Goal: Task Accomplishment & Management: Use online tool/utility

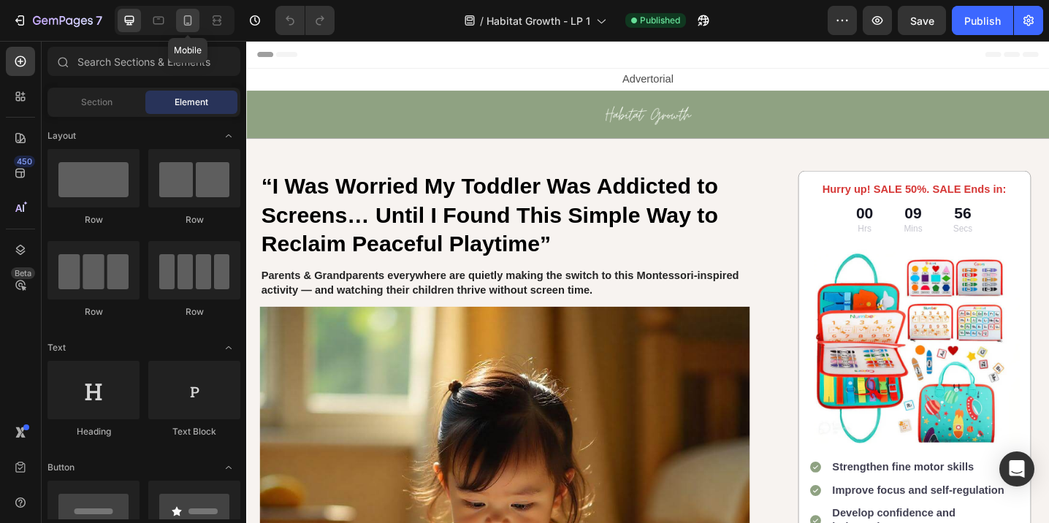
click at [183, 22] on icon at bounding box center [187, 20] width 15 height 15
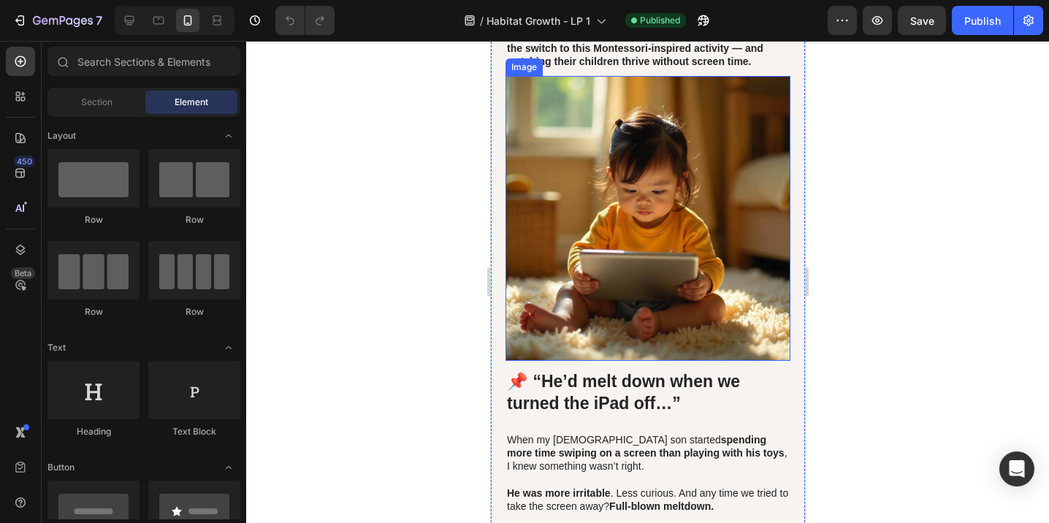
scroll to position [250, 0]
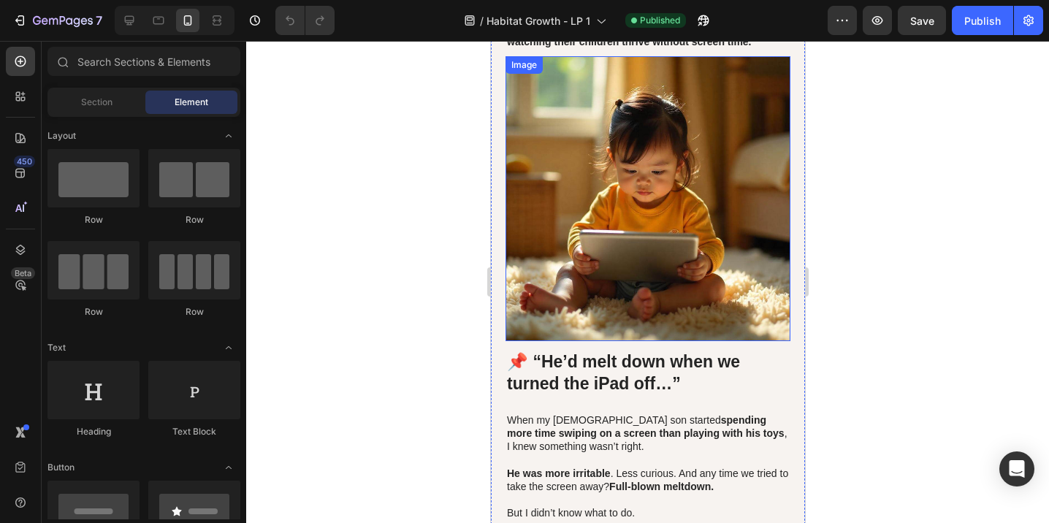
click at [649, 237] on img at bounding box center [647, 198] width 285 height 285
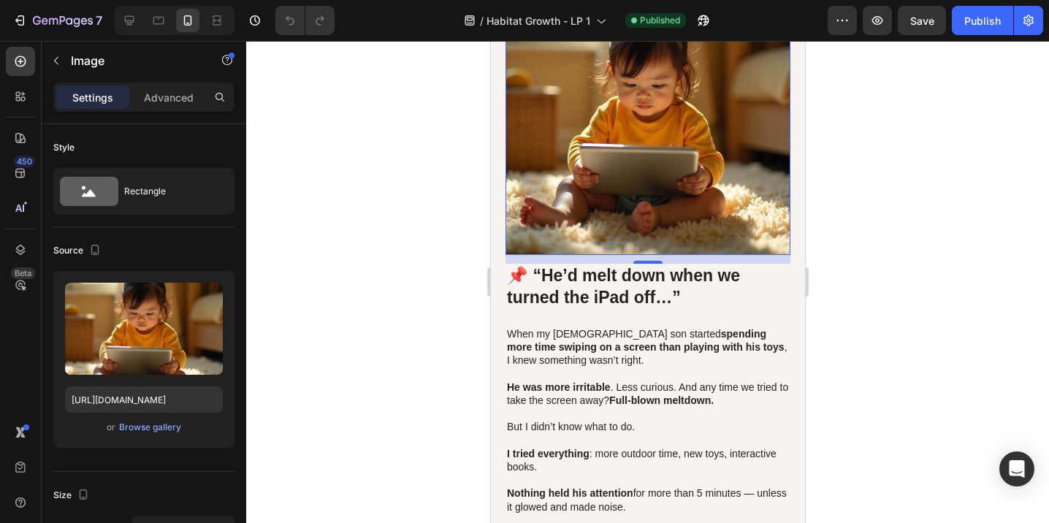
scroll to position [339, 0]
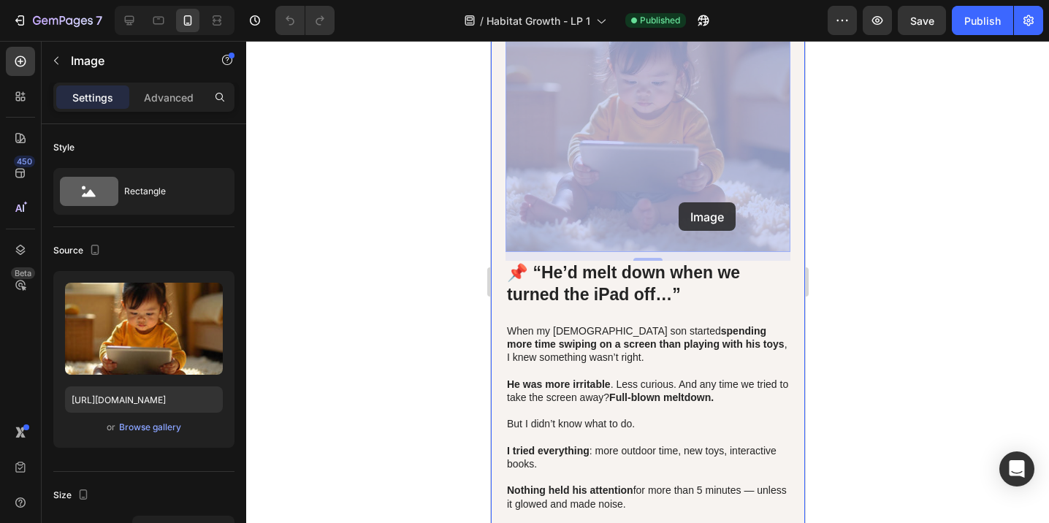
drag, startPoint x: 698, startPoint y: 165, endPoint x: 678, endPoint y: 202, distance: 42.5
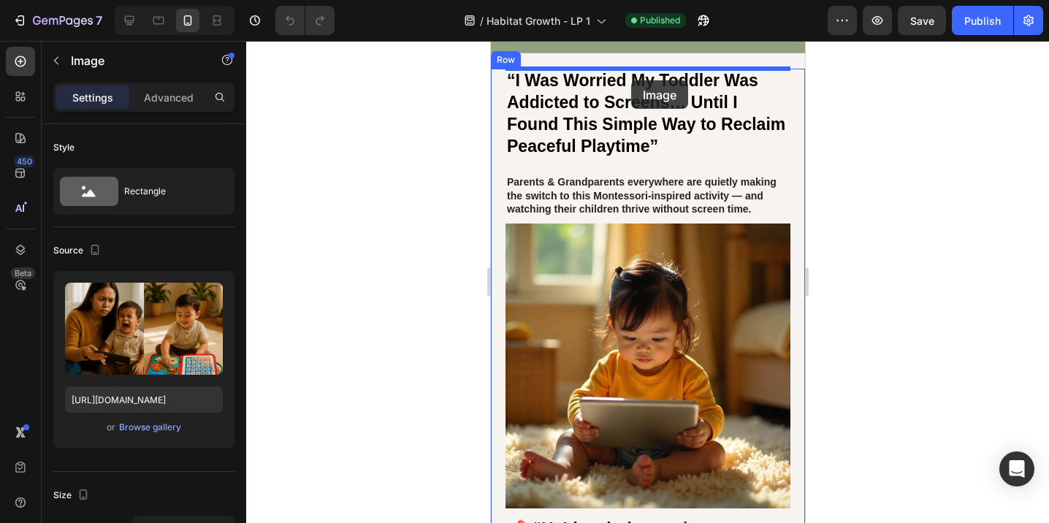
scroll to position [80, 0]
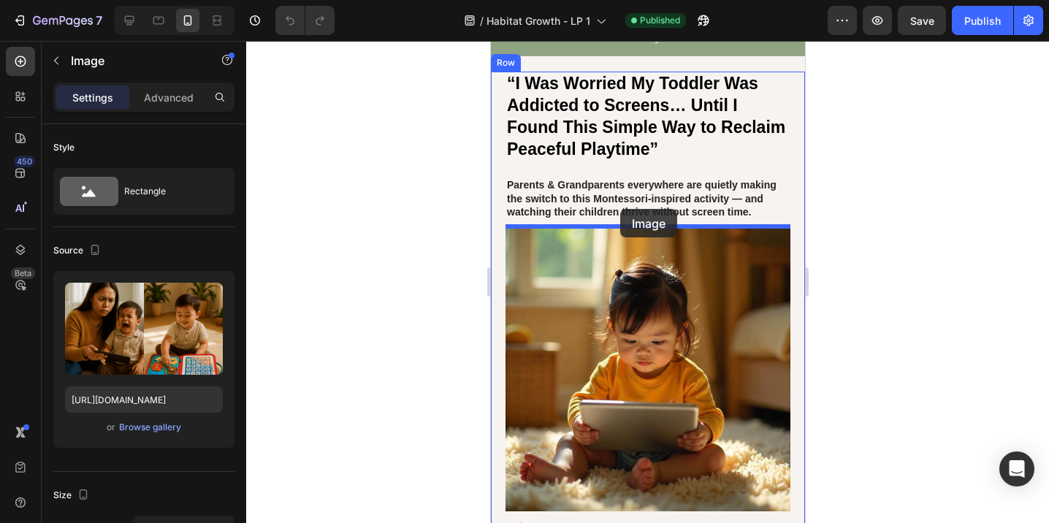
drag, startPoint x: 663, startPoint y: 423, endPoint x: 620, endPoint y: 209, distance: 218.3
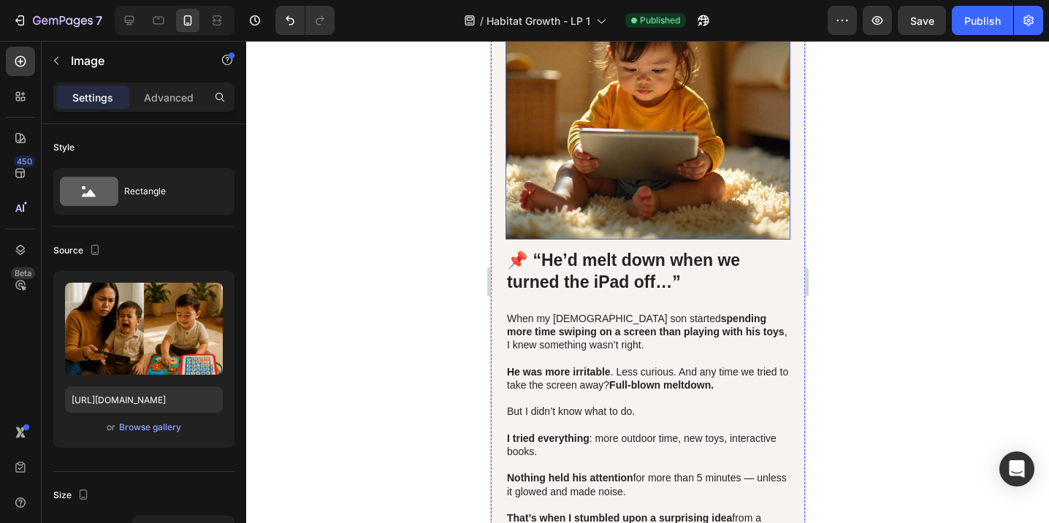
scroll to position [620, 0]
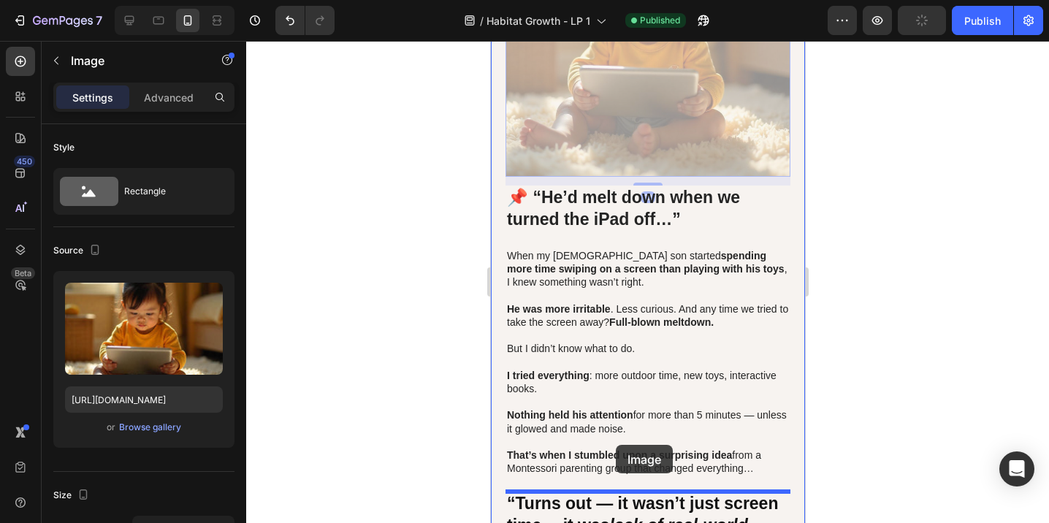
drag, startPoint x: 638, startPoint y: 135, endPoint x: 615, endPoint y: 445, distance: 310.6
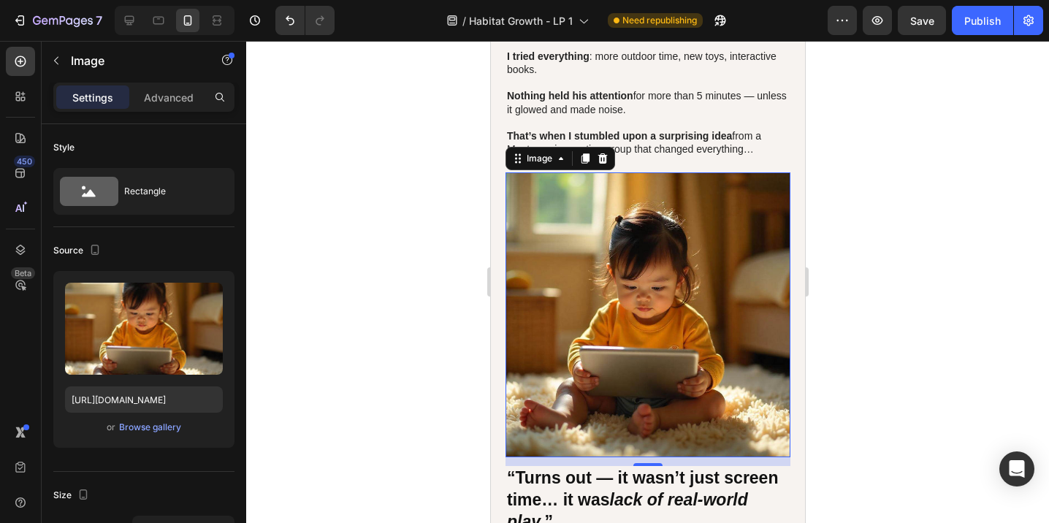
scroll to position [646, 0]
click at [867, 236] on div at bounding box center [647, 282] width 803 height 482
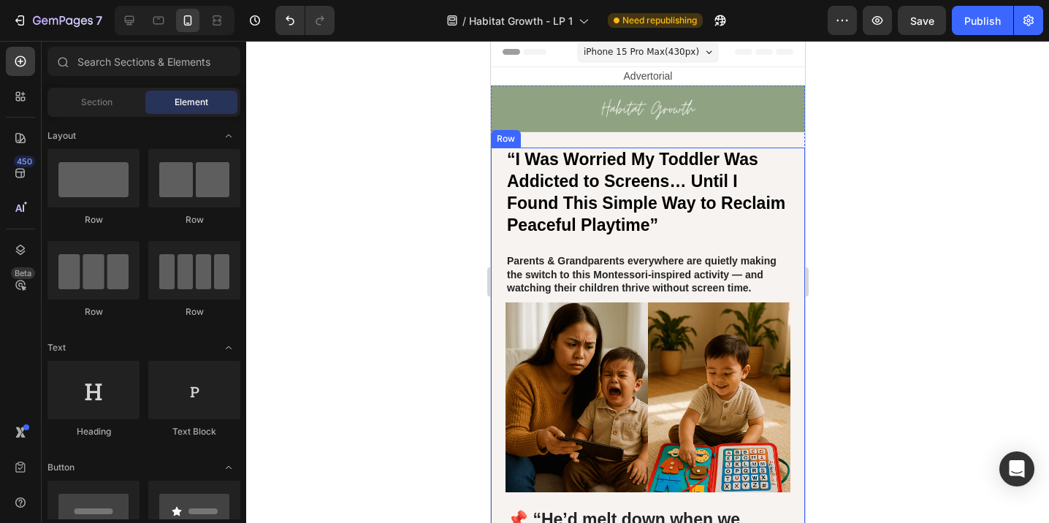
scroll to position [0, 0]
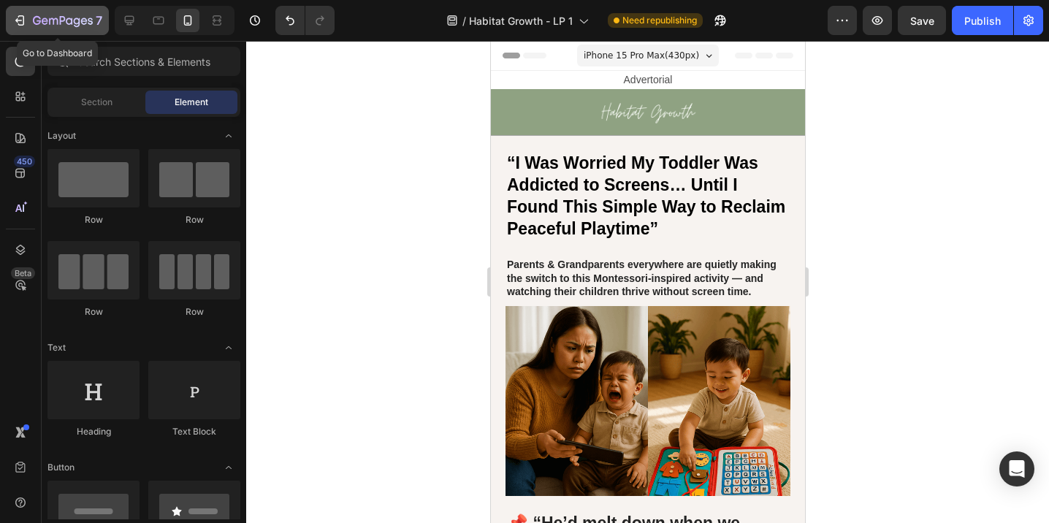
click at [23, 24] on icon "button" at bounding box center [21, 20] width 7 height 10
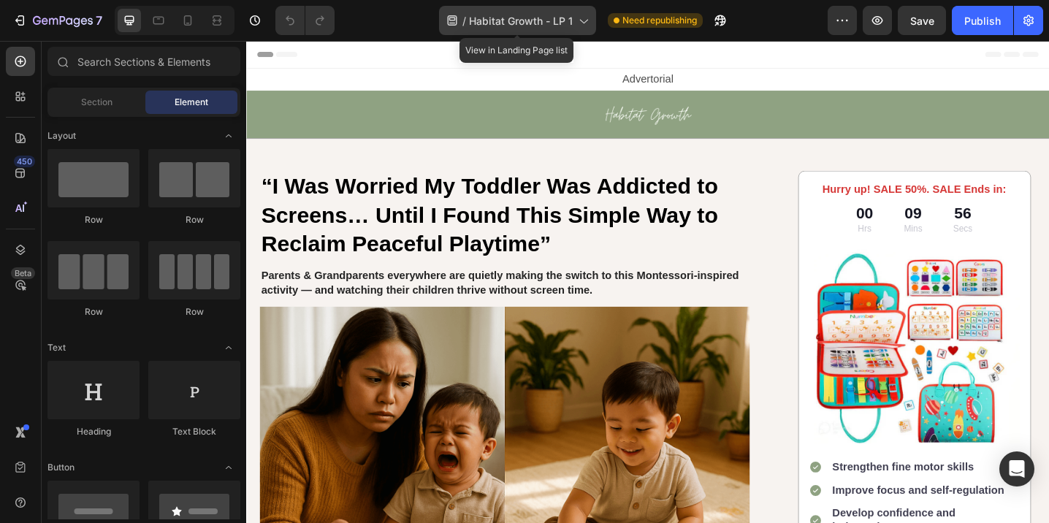
click at [584, 23] on icon at bounding box center [583, 20] width 15 height 15
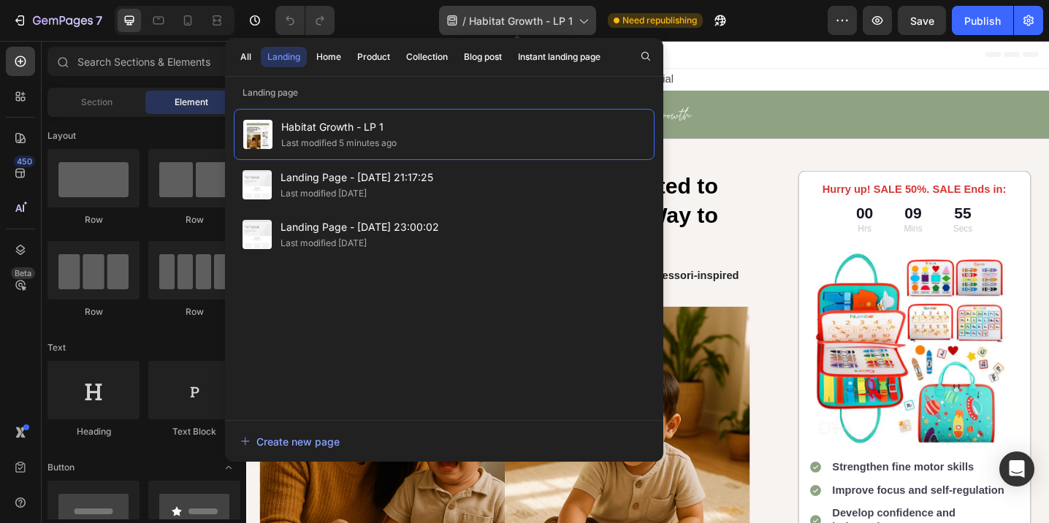
click at [584, 23] on icon at bounding box center [583, 20] width 15 height 15
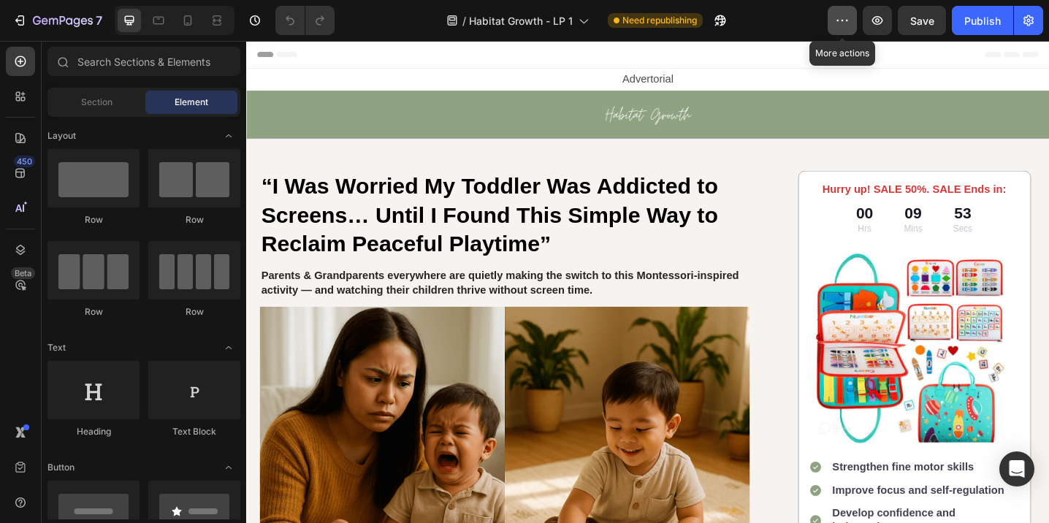
click at [841, 23] on icon "button" at bounding box center [842, 20] width 15 height 15
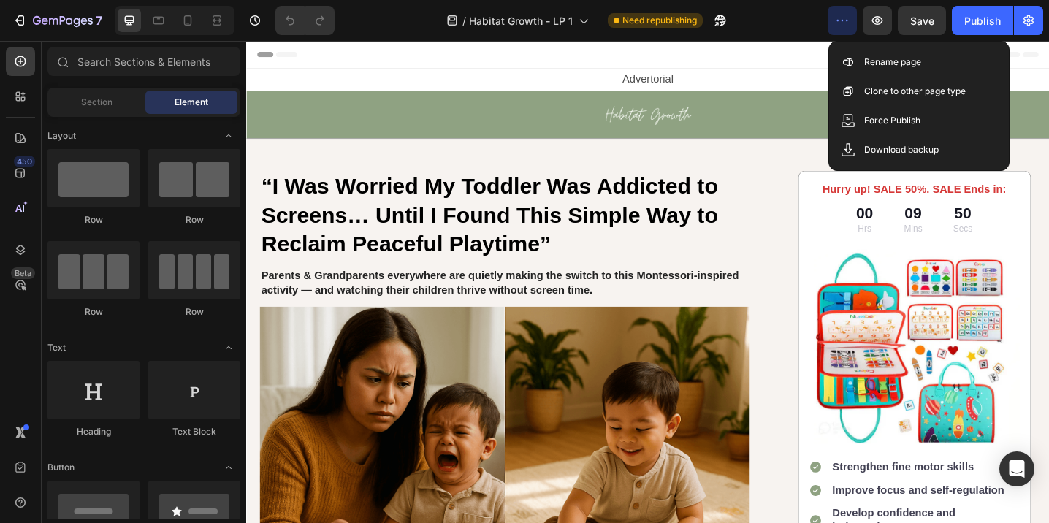
click at [841, 23] on icon "button" at bounding box center [842, 20] width 15 height 15
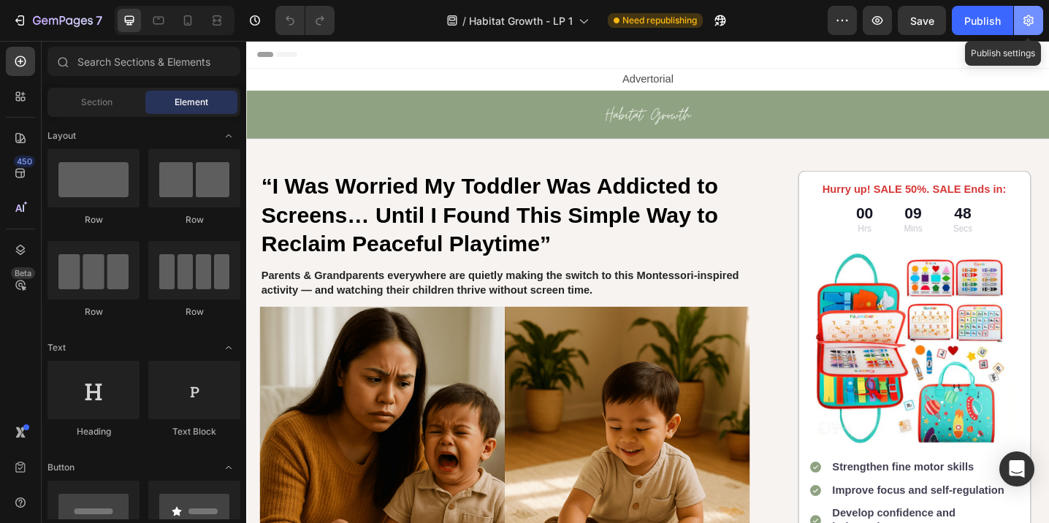
click at [1028, 17] on icon "button" at bounding box center [1028, 20] width 15 height 15
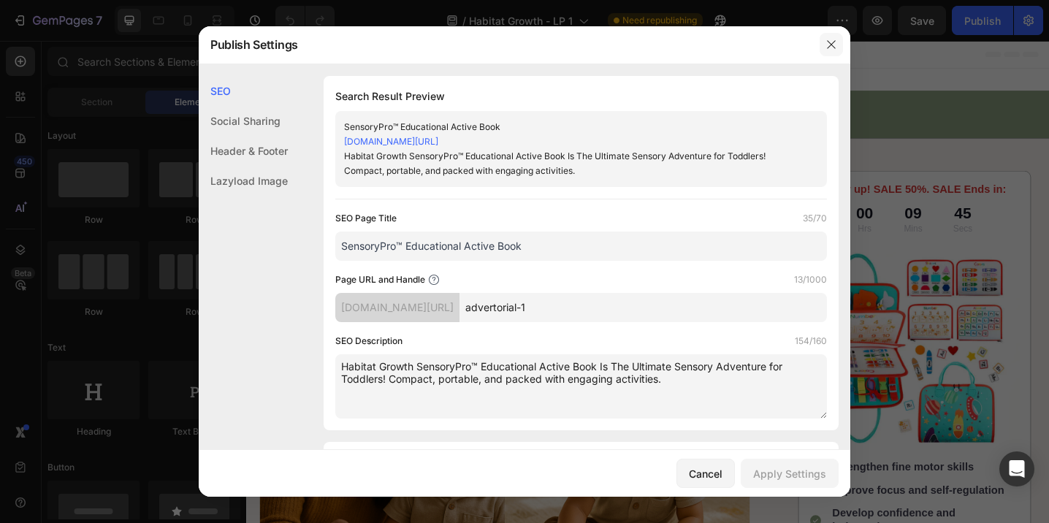
click at [830, 42] on icon "button" at bounding box center [832, 45] width 12 height 12
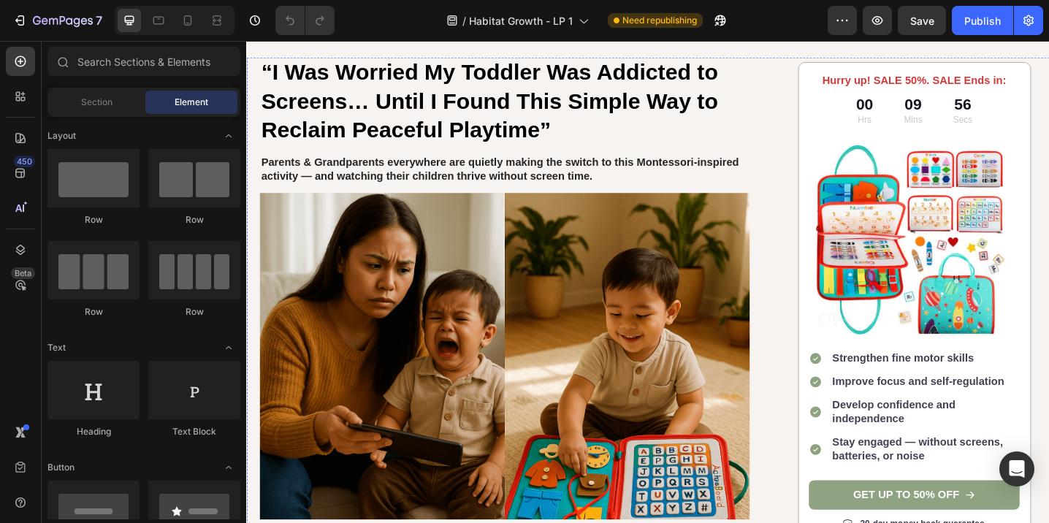
scroll to position [132, 0]
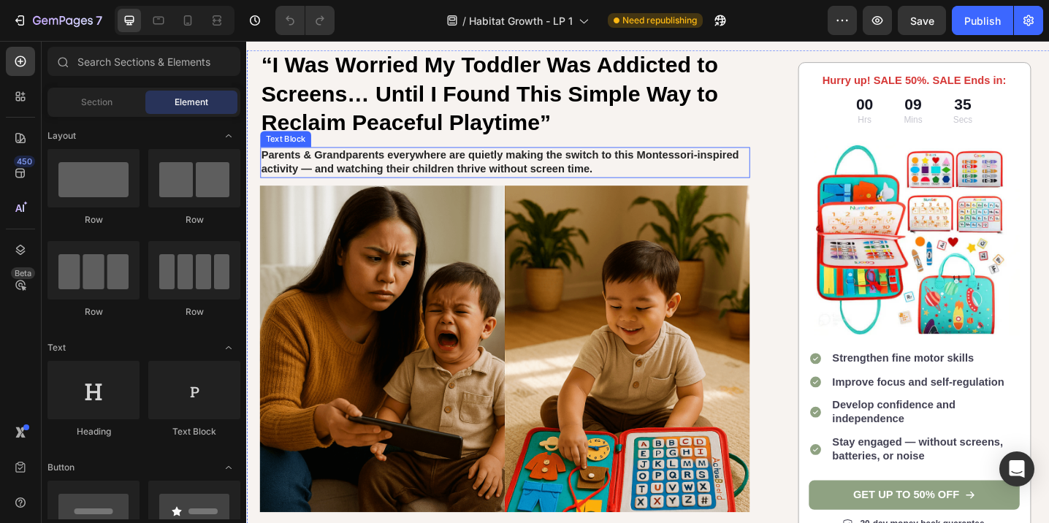
click at [455, 177] on strong "Parents & Grandparents everywhere are quietly making the switch to this Montess…" at bounding box center [523, 173] width 522 height 28
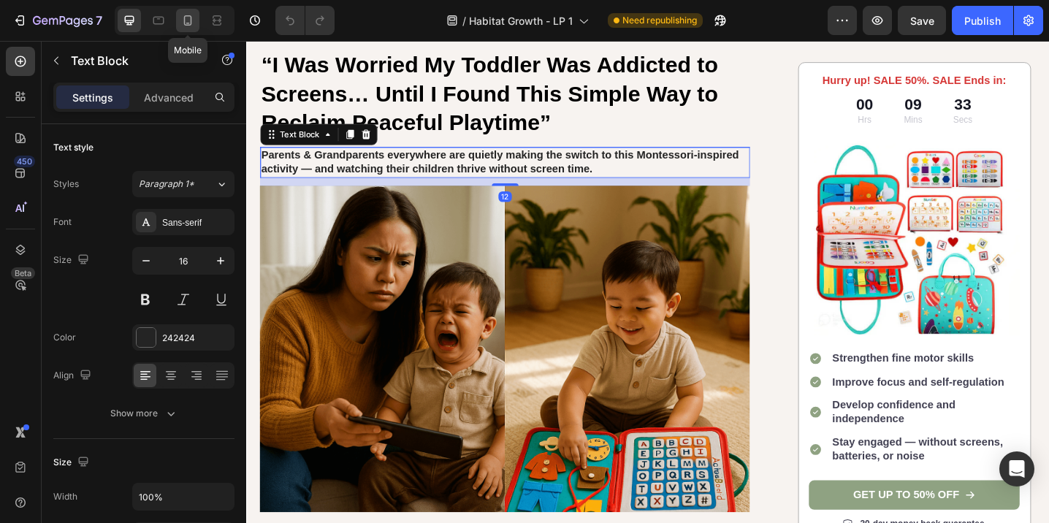
click at [191, 20] on icon at bounding box center [187, 20] width 15 height 15
type input "14"
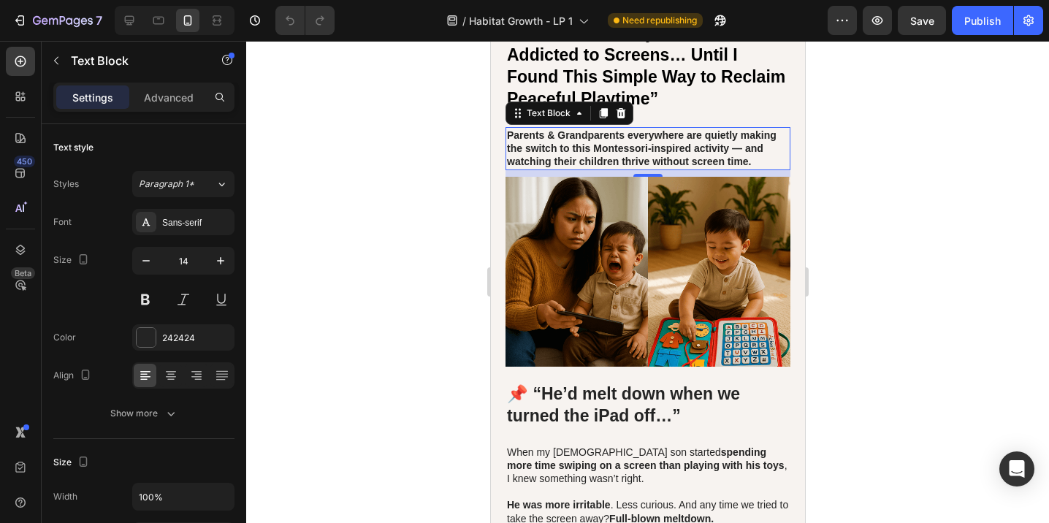
scroll to position [170, 0]
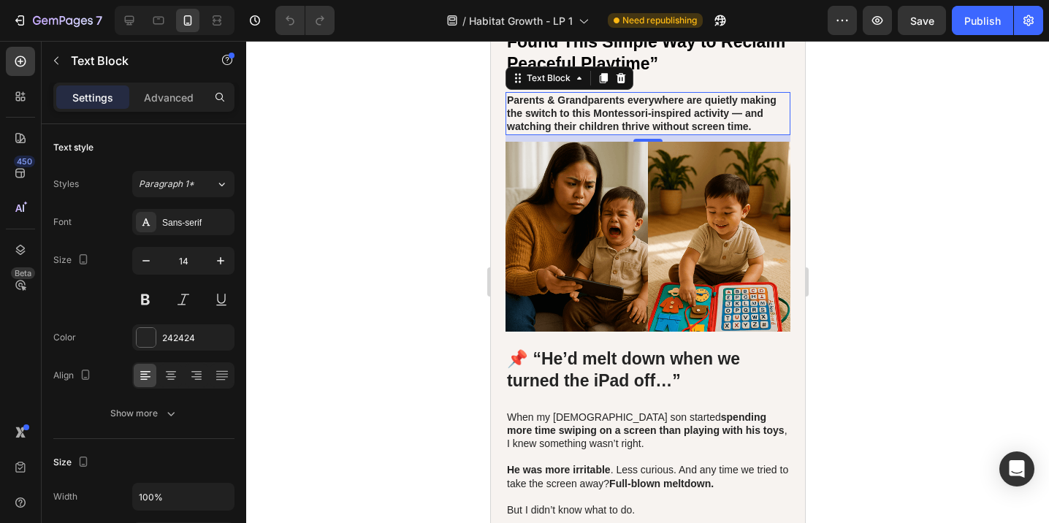
click at [603, 123] on strong "Parents & Grandparents everywhere are quietly making the switch to this Montess…" at bounding box center [641, 113] width 270 height 38
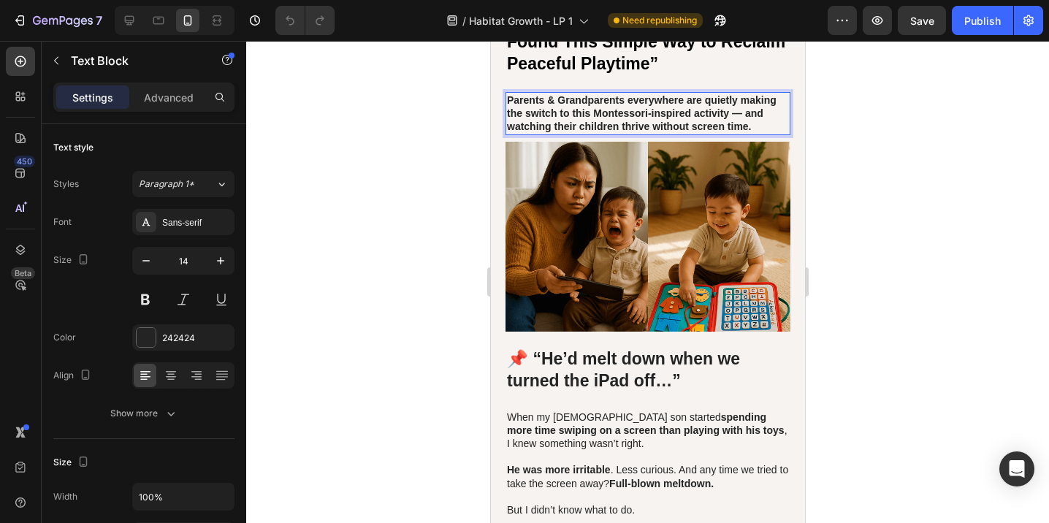
click at [622, 123] on strong "Parents & Grandparents everywhere are quietly making the switch to this Montess…" at bounding box center [641, 113] width 270 height 38
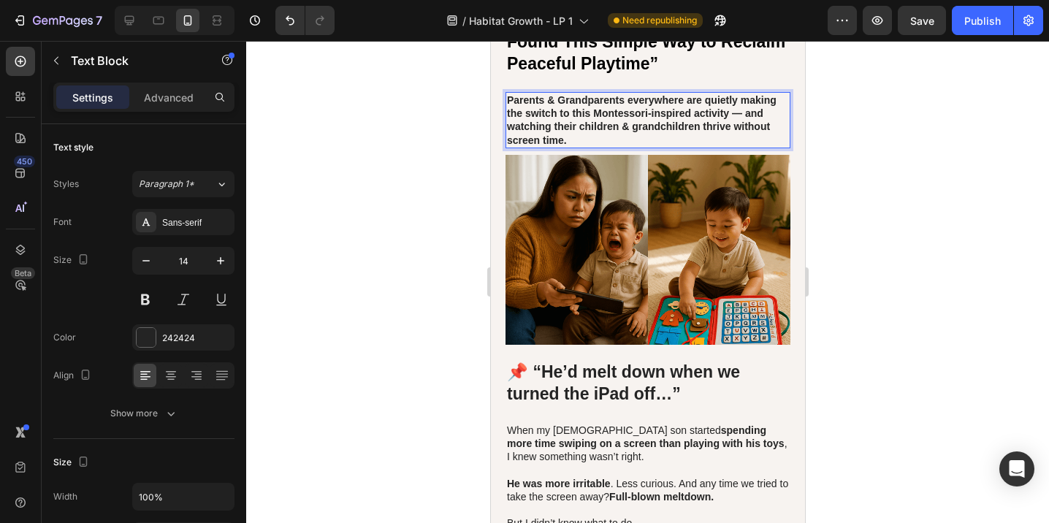
click at [568, 142] on p "Parents & Grandparents everywhere are quietly making the switch to this Montess…" at bounding box center [647, 120] width 282 height 53
click at [854, 247] on div at bounding box center [647, 282] width 803 height 482
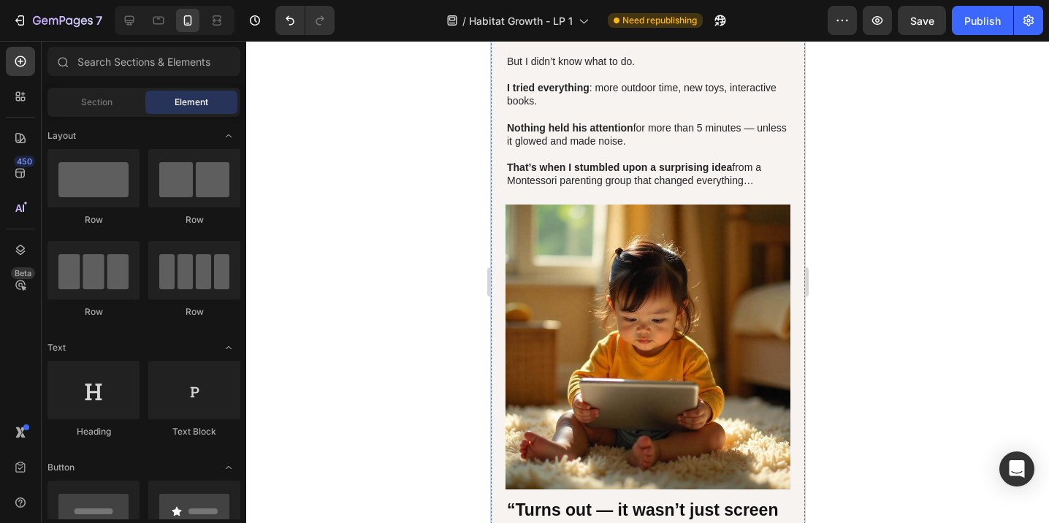
scroll to position [0, 0]
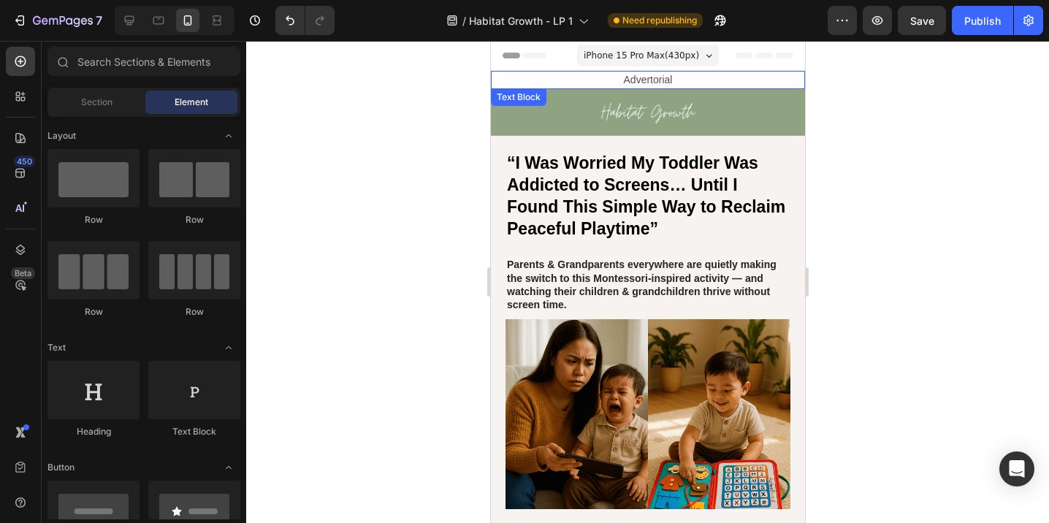
click at [657, 80] on p "Advertorial" at bounding box center [647, 80] width 314 height 18
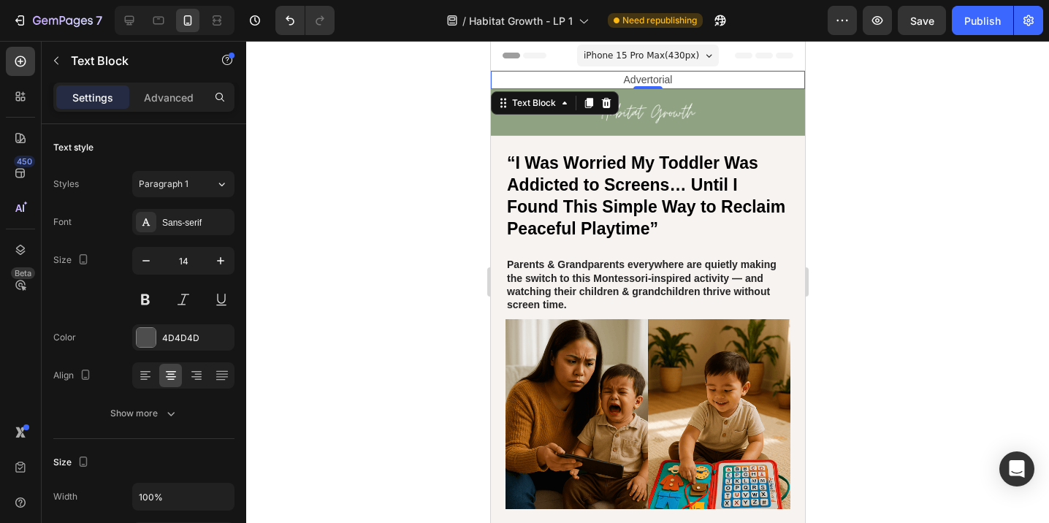
click at [1008, 175] on div at bounding box center [647, 282] width 803 height 482
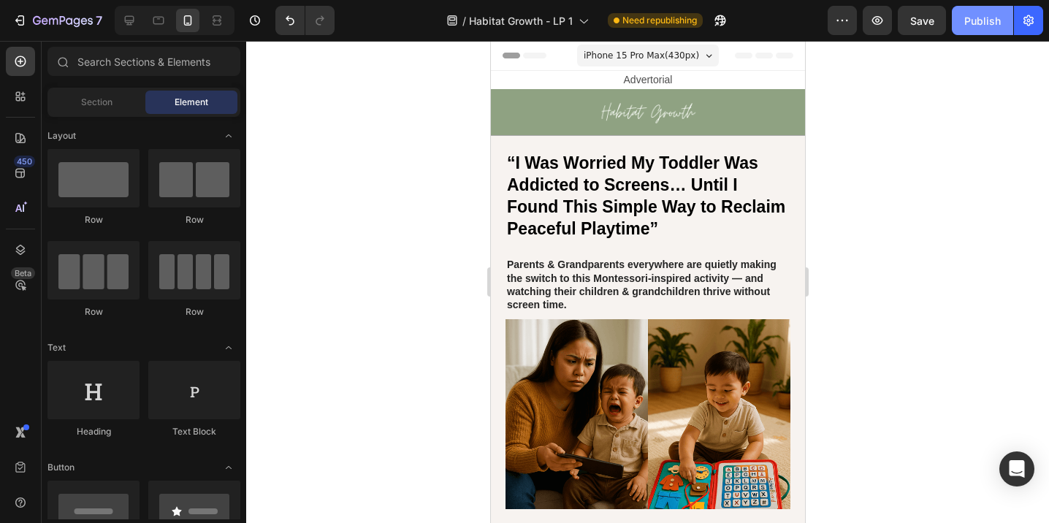
click at [989, 23] on div "Publish" at bounding box center [982, 20] width 37 height 15
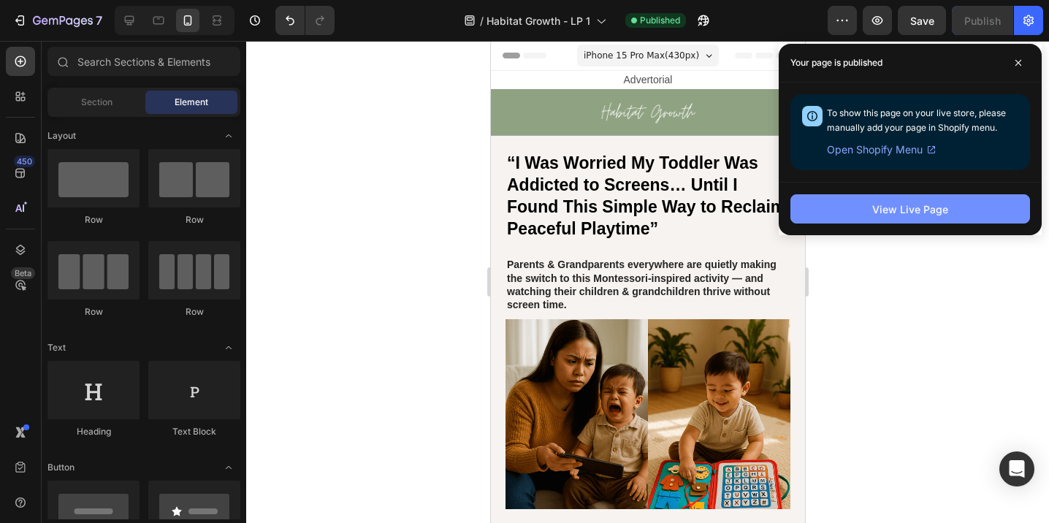
click at [924, 214] on div "View Live Page" at bounding box center [910, 209] width 76 height 15
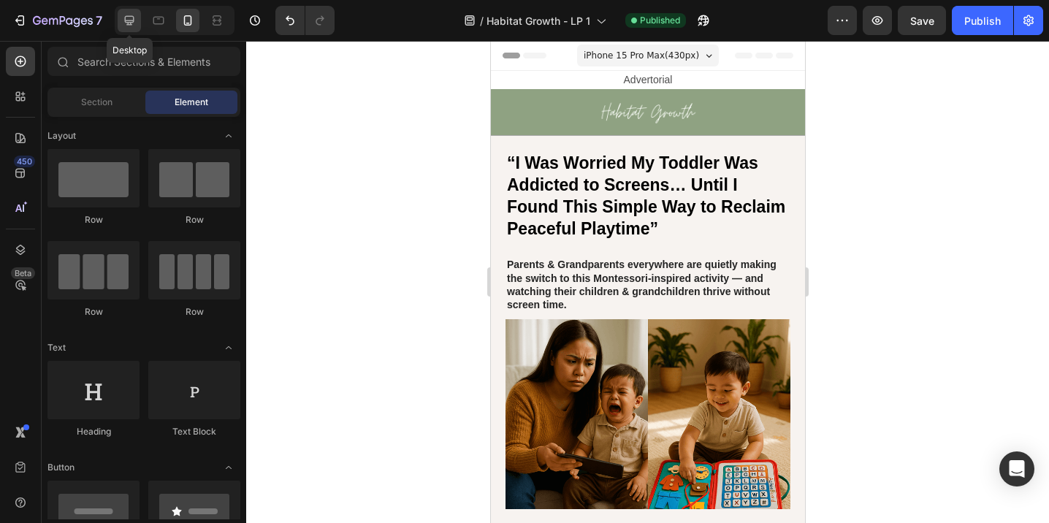
click at [131, 25] on icon at bounding box center [129, 20] width 15 height 15
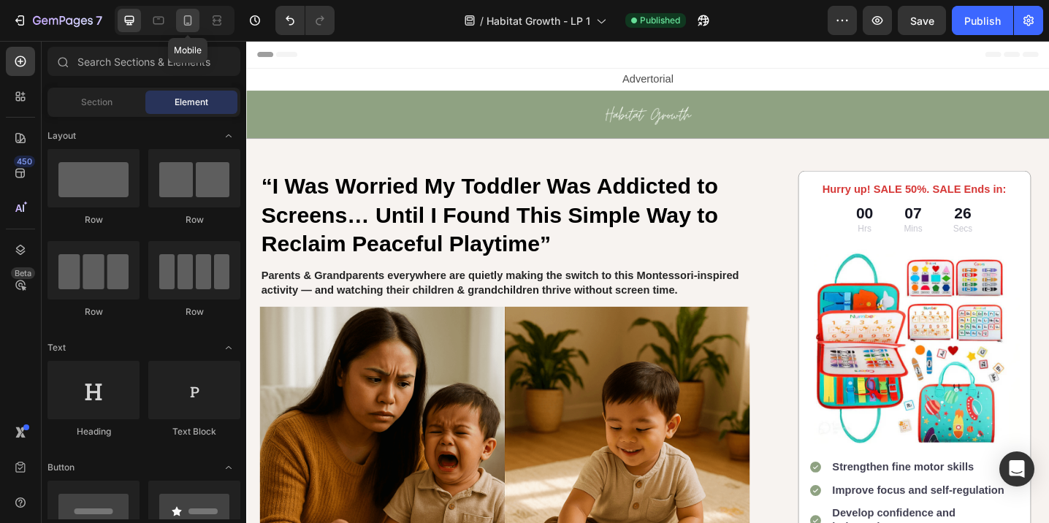
click at [185, 18] on icon at bounding box center [188, 20] width 8 height 10
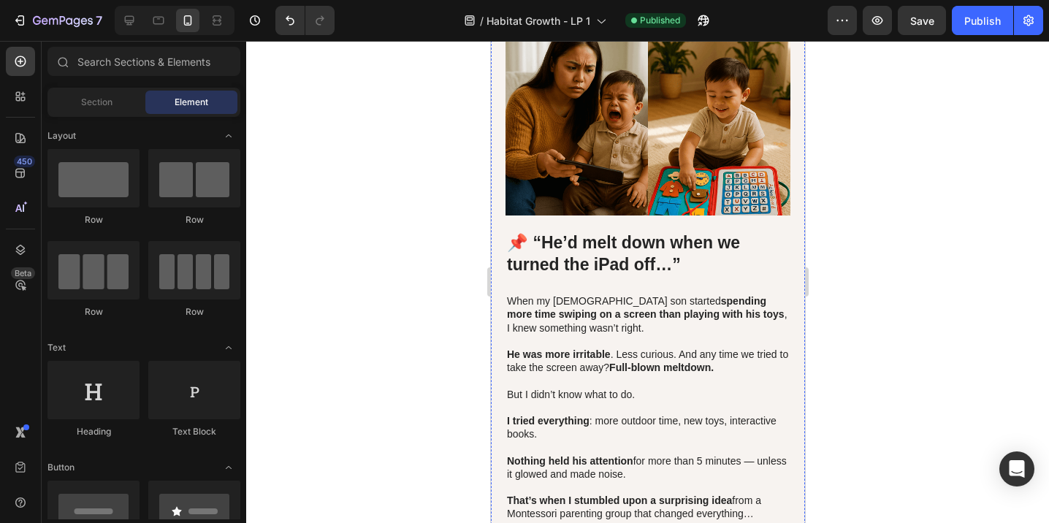
scroll to position [247, 0]
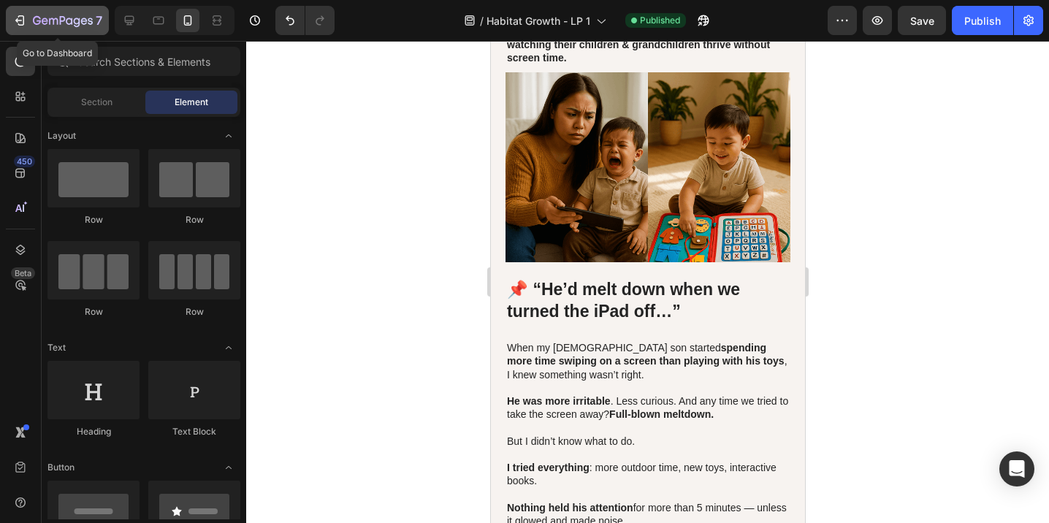
click at [21, 20] on icon "button" at bounding box center [19, 20] width 15 height 15
